Goal: Navigation & Orientation: Find specific page/section

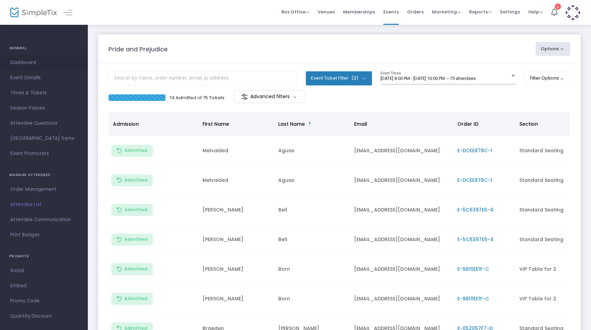
click at [19, 64] on span "Dashboard" at bounding box center [43, 62] width 67 height 9
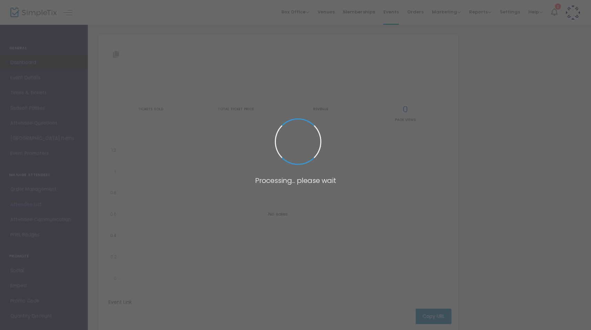
type input "https://www.simpletix.com/e/pride-and-prejudice-tickets-203259"
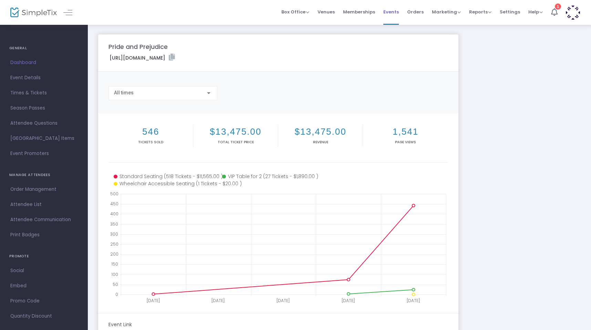
click at [368, 13] on span "Events" at bounding box center [391, 12] width 16 height 18
